Goal: Transaction & Acquisition: Book appointment/travel/reservation

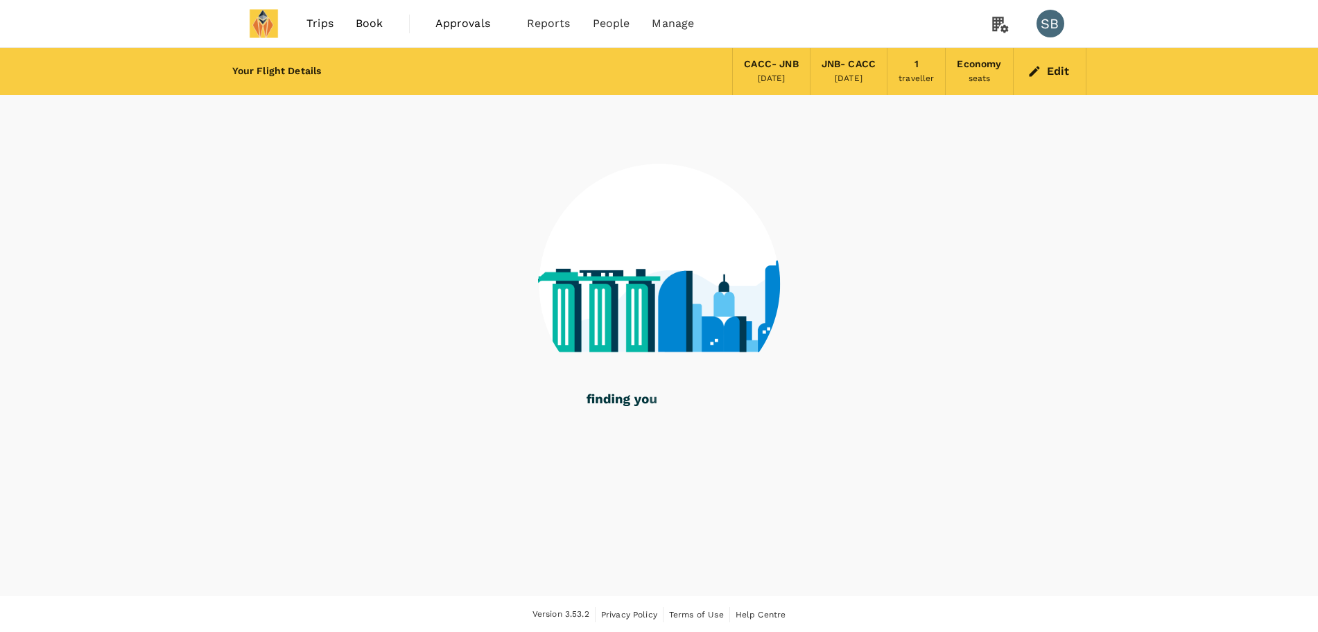
click at [1038, 72] on icon "button" at bounding box center [1035, 71] width 14 height 14
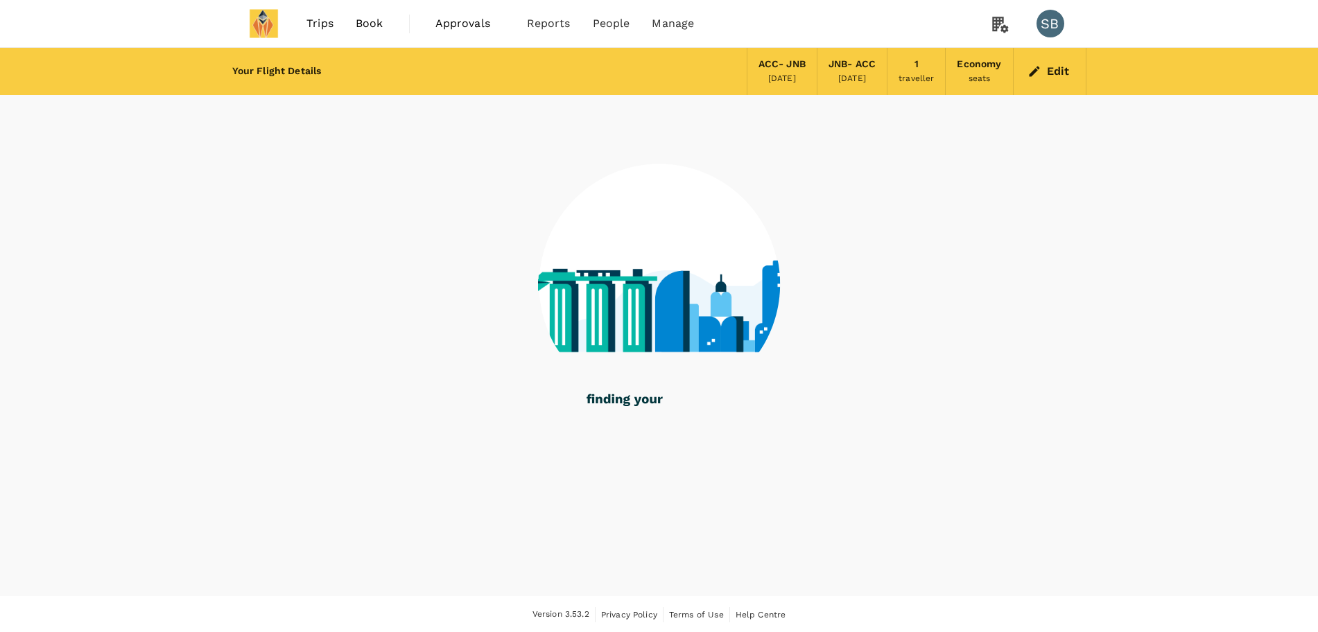
scroll to position [1, 0]
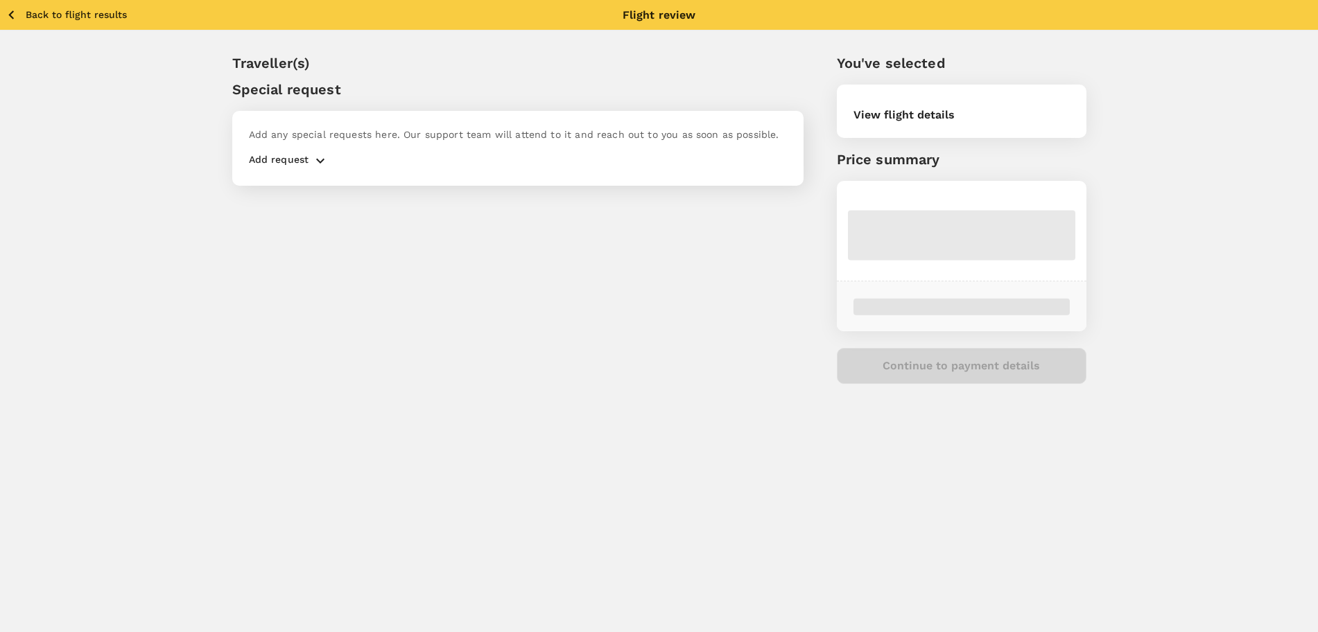
scroll to position [37, 0]
